Goal: Navigation & Orientation: Find specific page/section

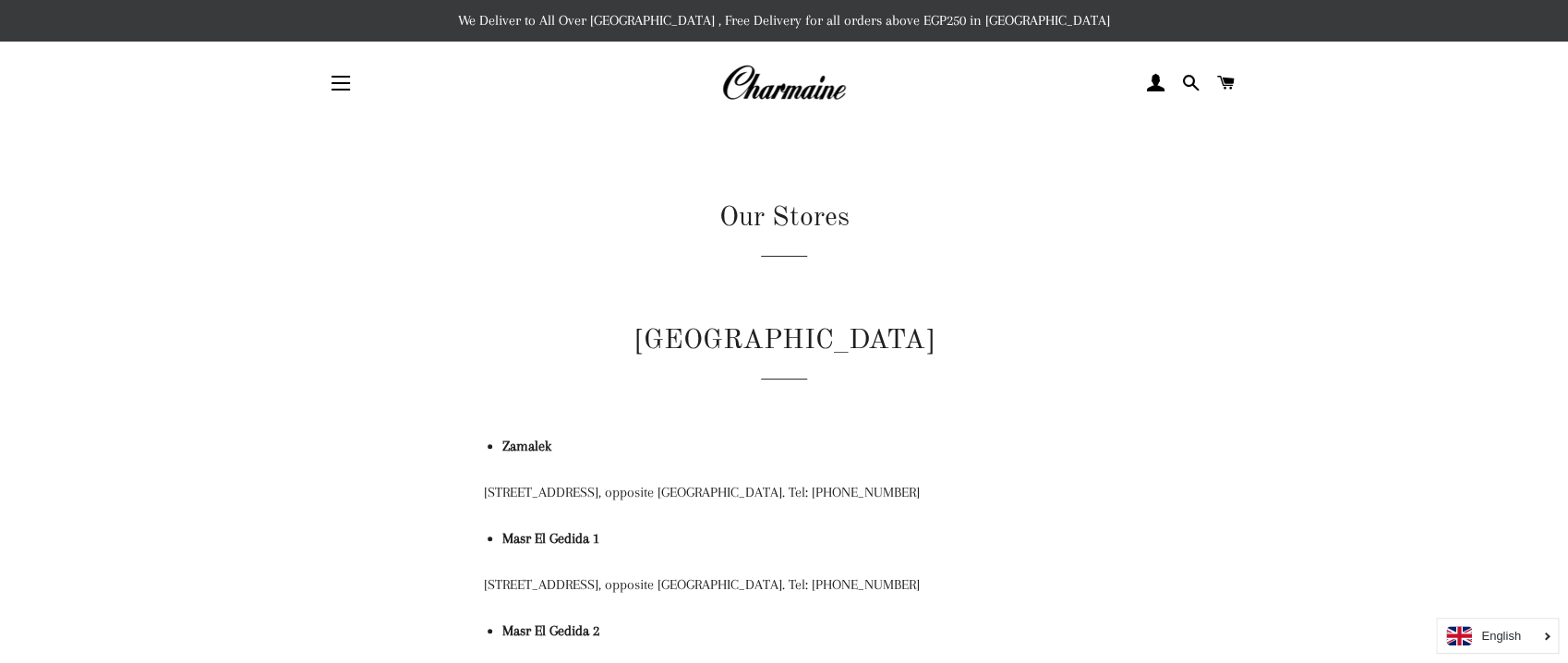
click at [337, 84] on span "button" at bounding box center [340, 83] width 18 height 2
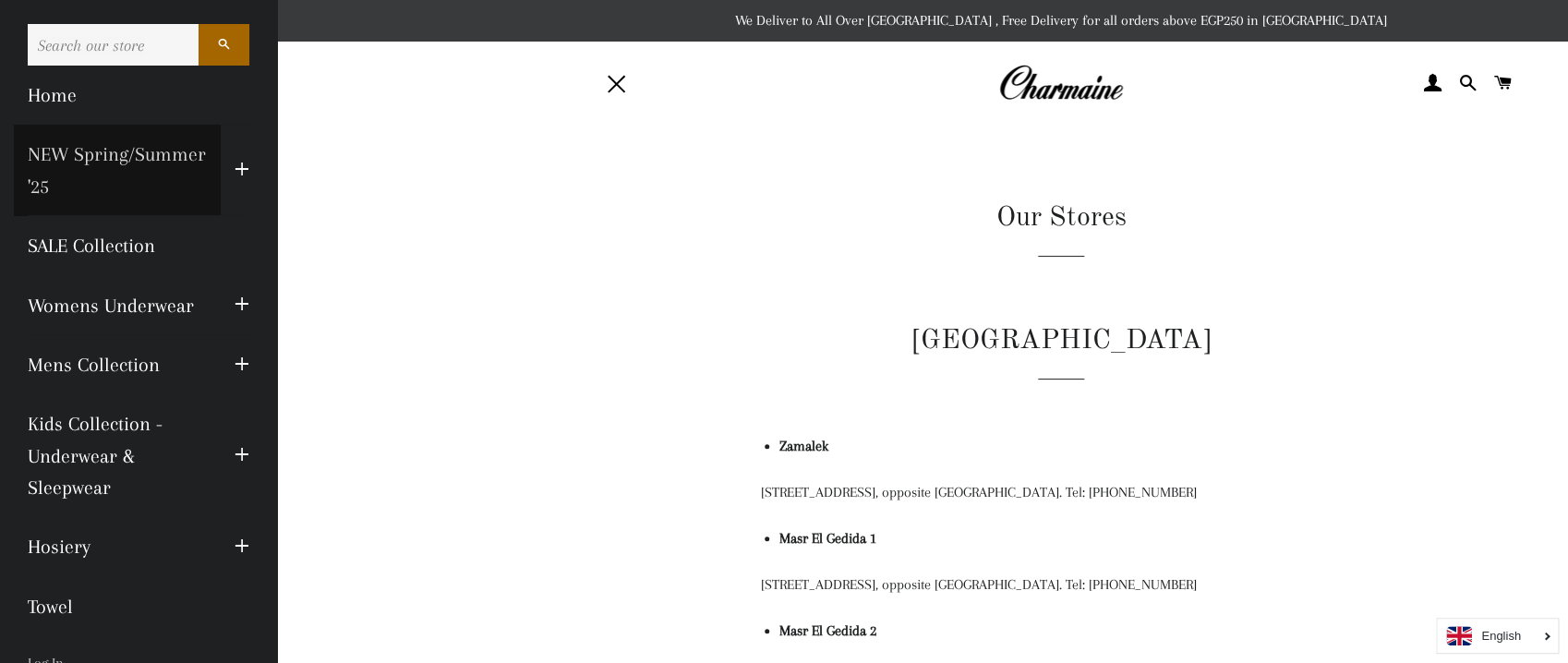
click at [140, 144] on link "NEW Spring/Summer '25" at bounding box center [117, 170] width 206 height 91
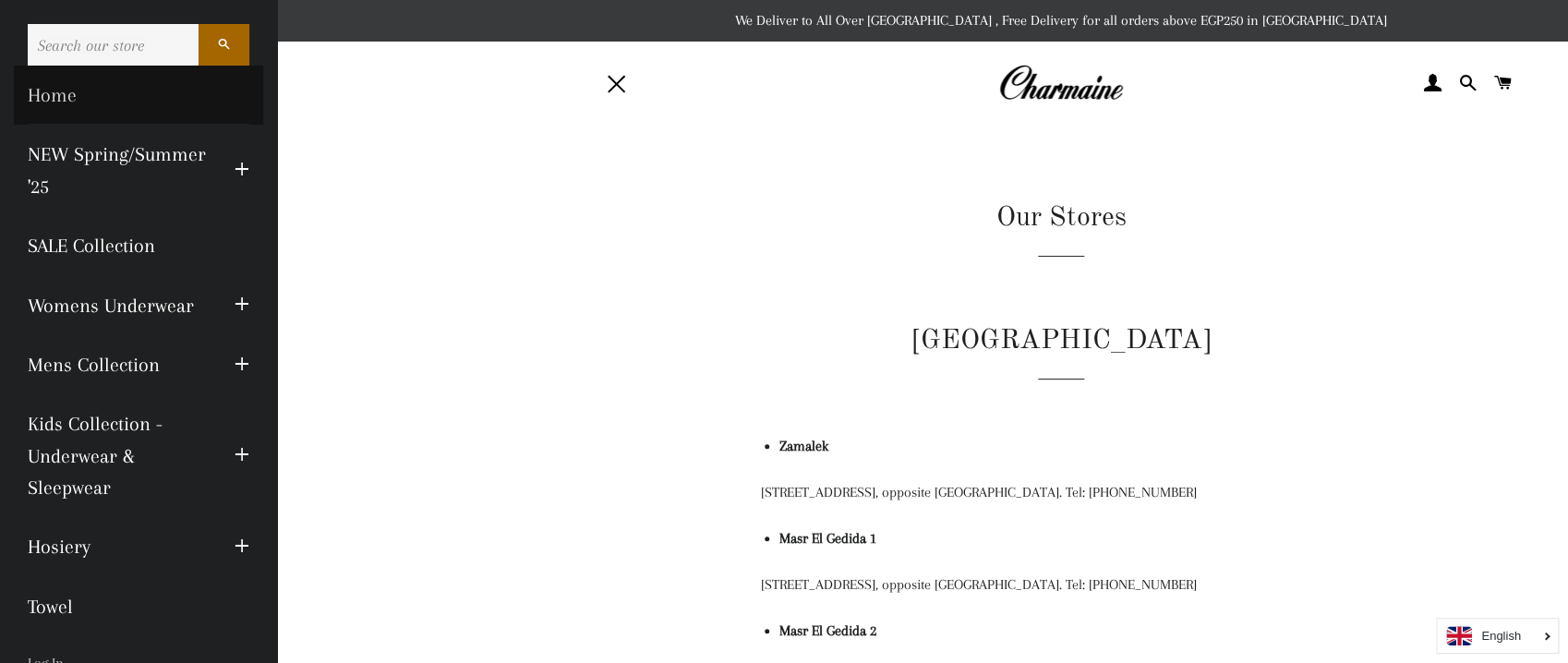
click at [50, 101] on link "Home" at bounding box center [139, 95] width 249 height 59
click at [47, 84] on link "Home" at bounding box center [139, 95] width 249 height 59
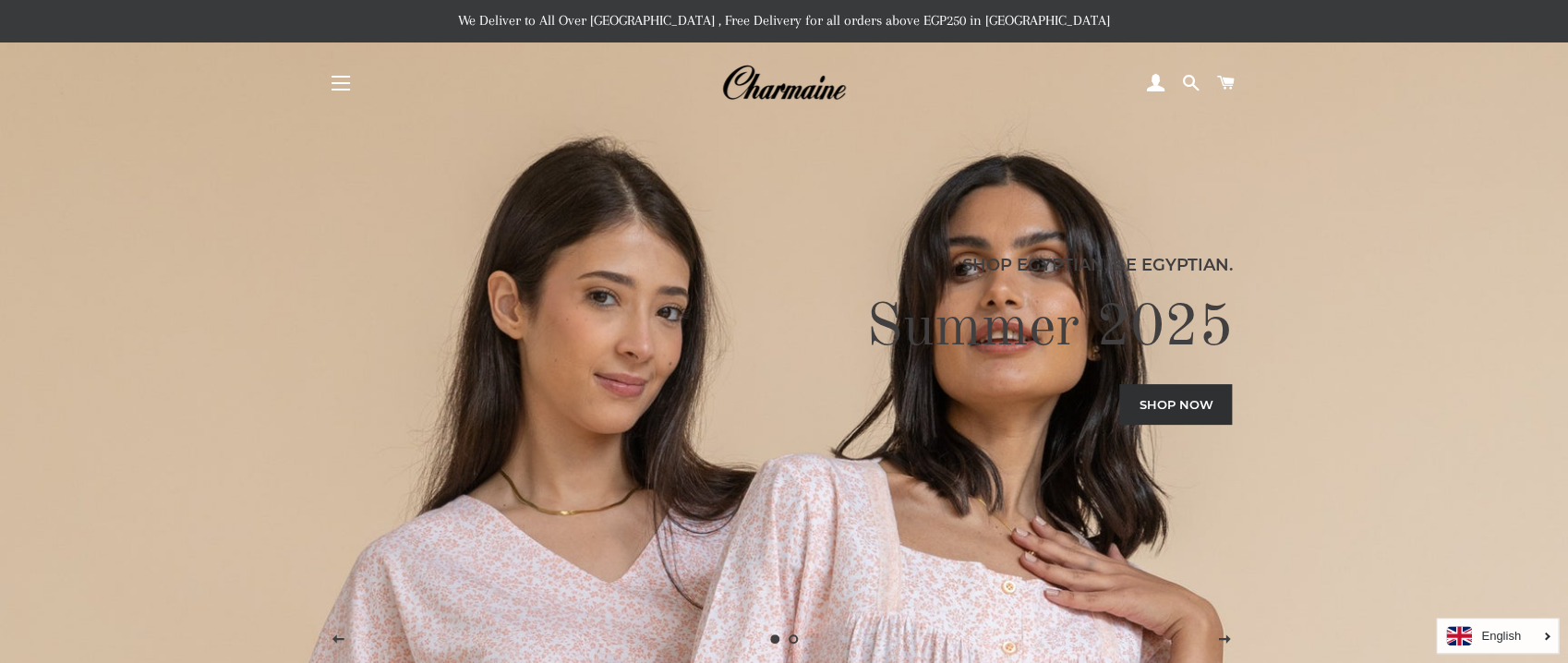
click at [352, 78] on button "Site navigation" at bounding box center [341, 83] width 47 height 47
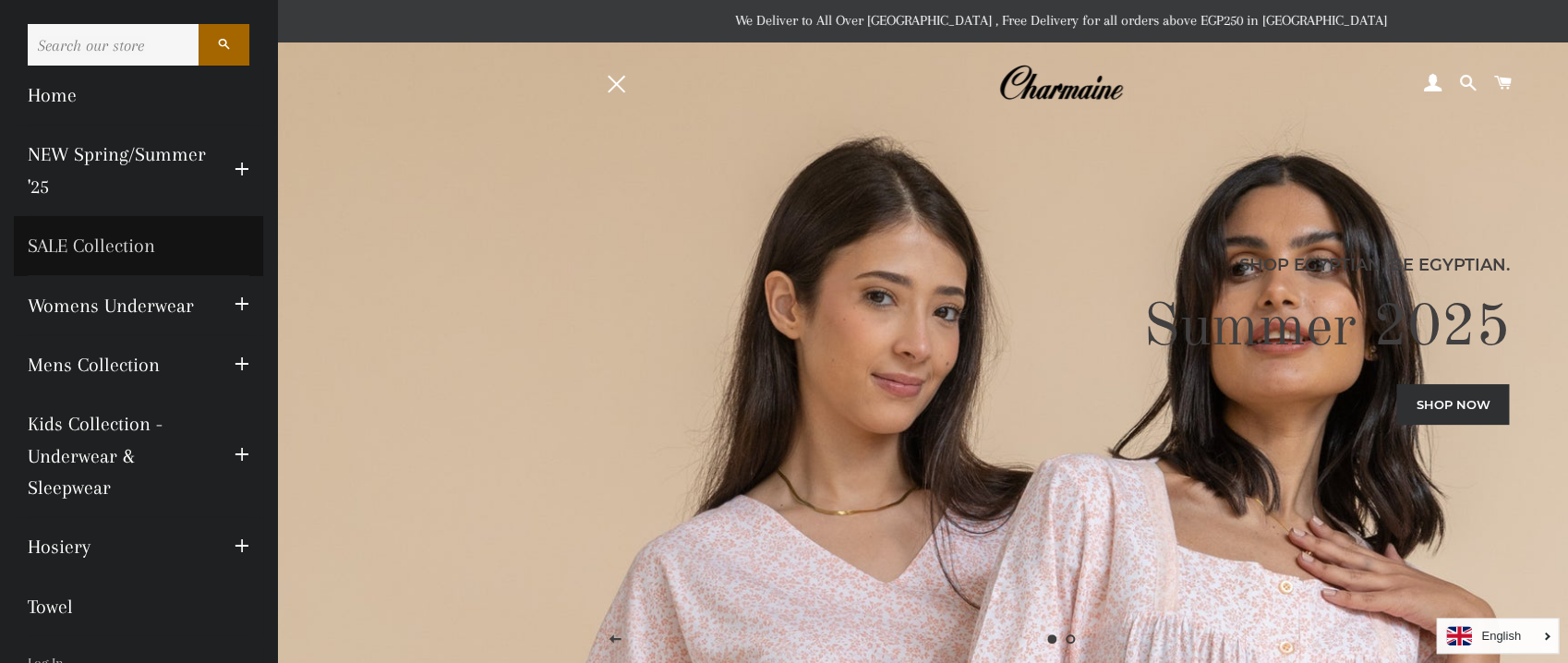
click at [125, 244] on link "SALE Collection" at bounding box center [139, 245] width 249 height 59
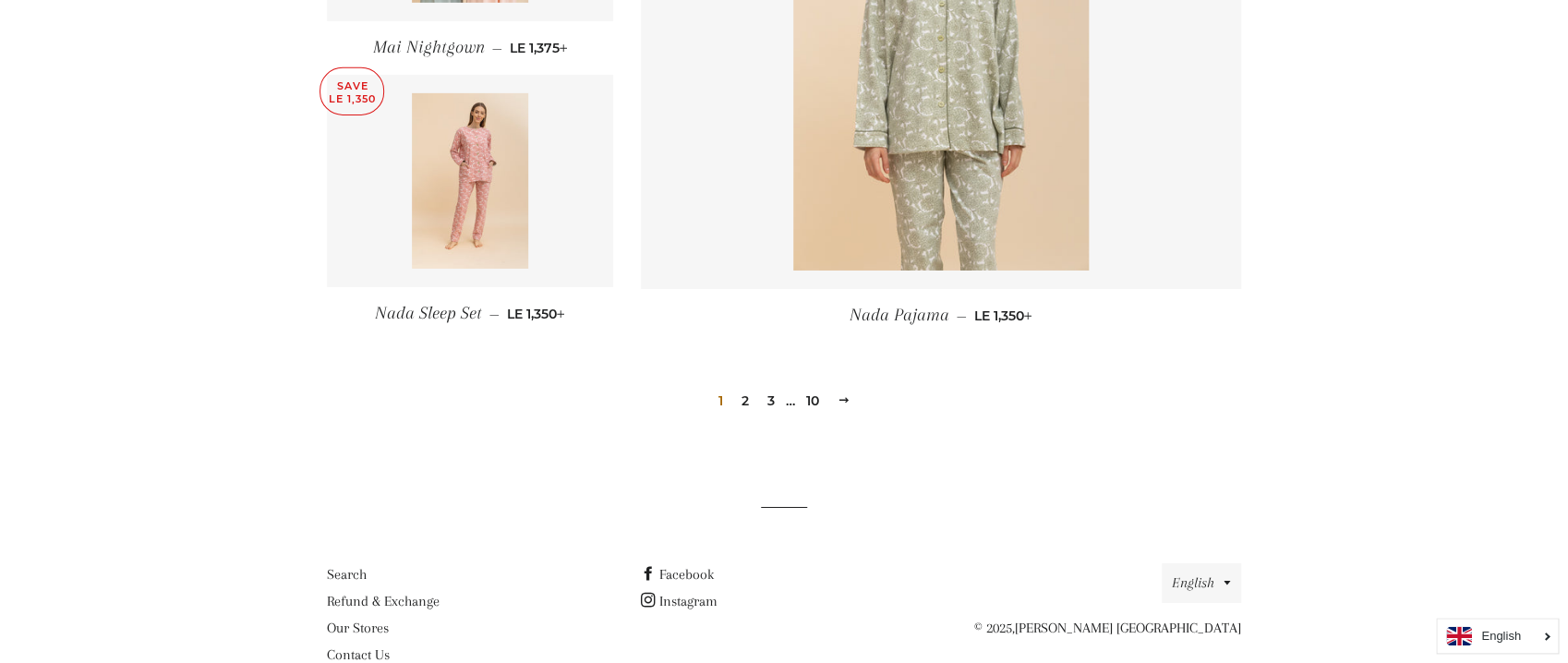
scroll to position [2674, 0]
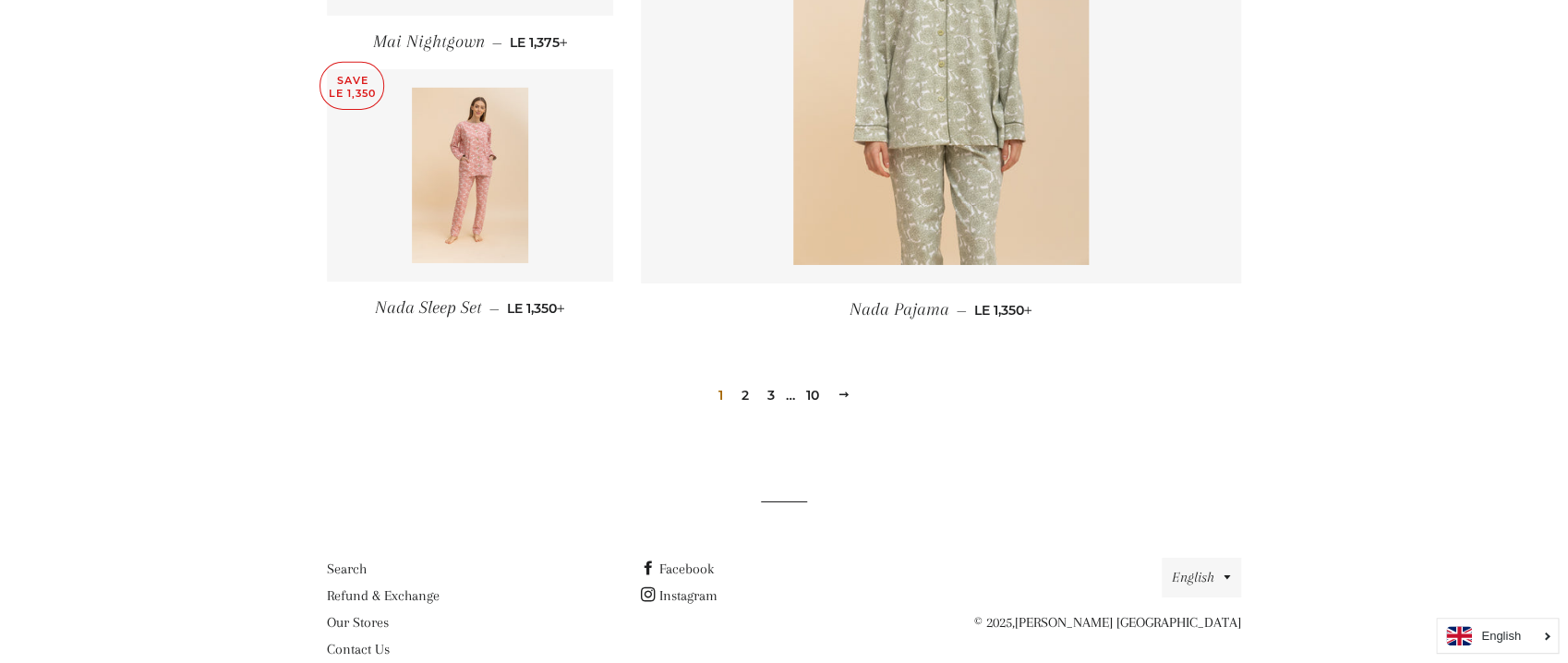
click at [807, 381] on link "10" at bounding box center [812, 395] width 28 height 28
